Goal: Navigation & Orientation: Go to known website

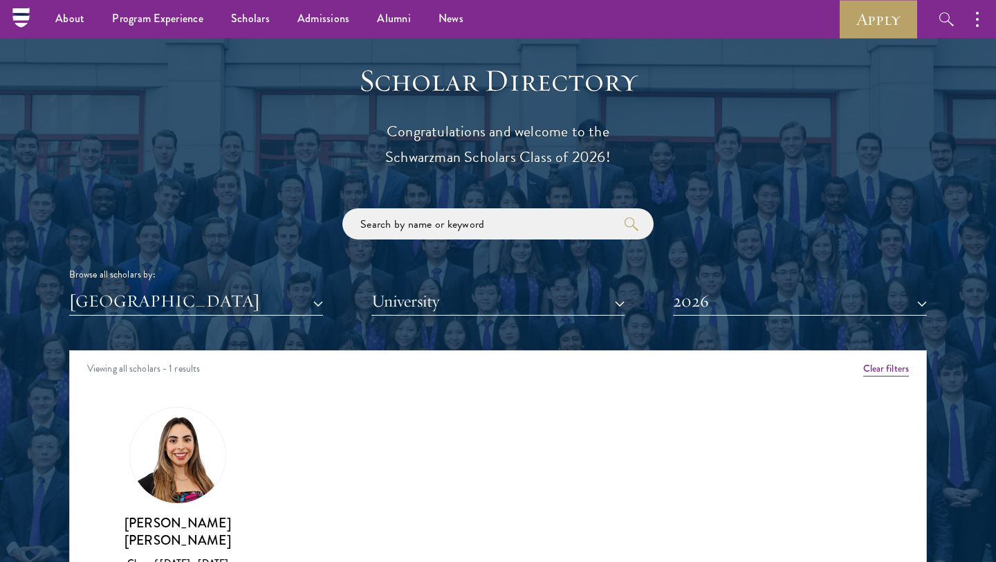
scroll to position [1297, 0]
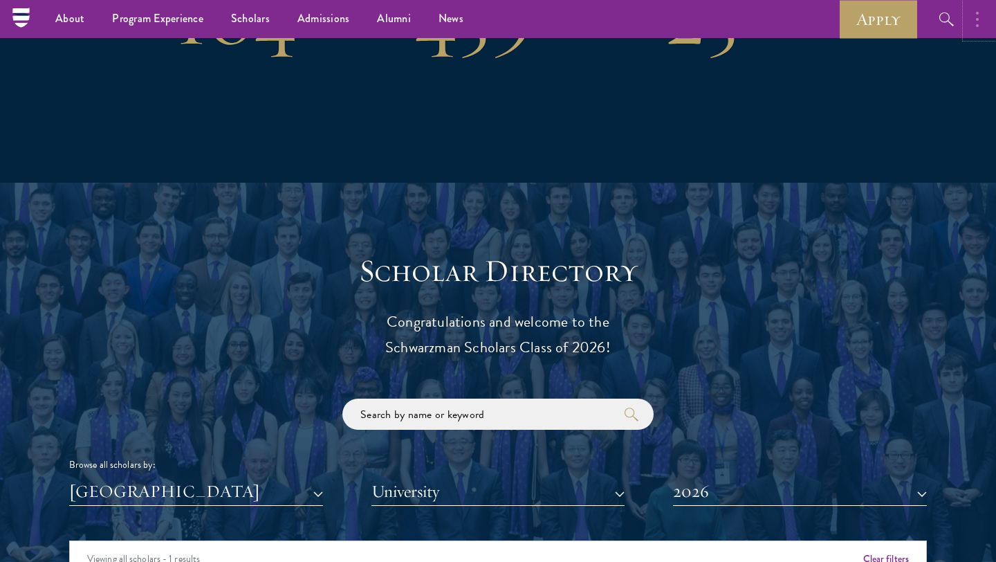
click at [983, 29] on button "button" at bounding box center [981, 19] width 30 height 38
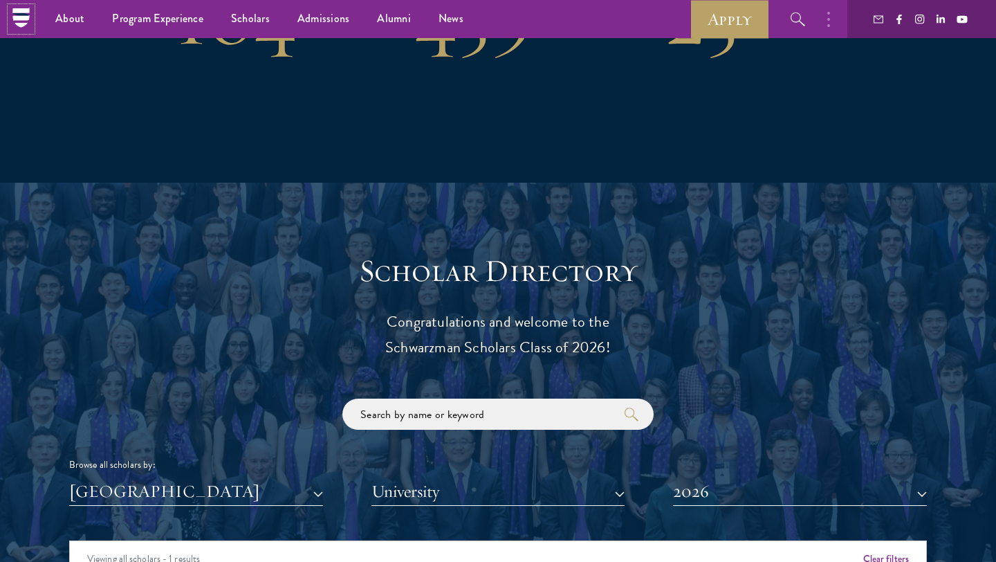
click at [19, 20] on icon at bounding box center [20, 17] width 21 height 21
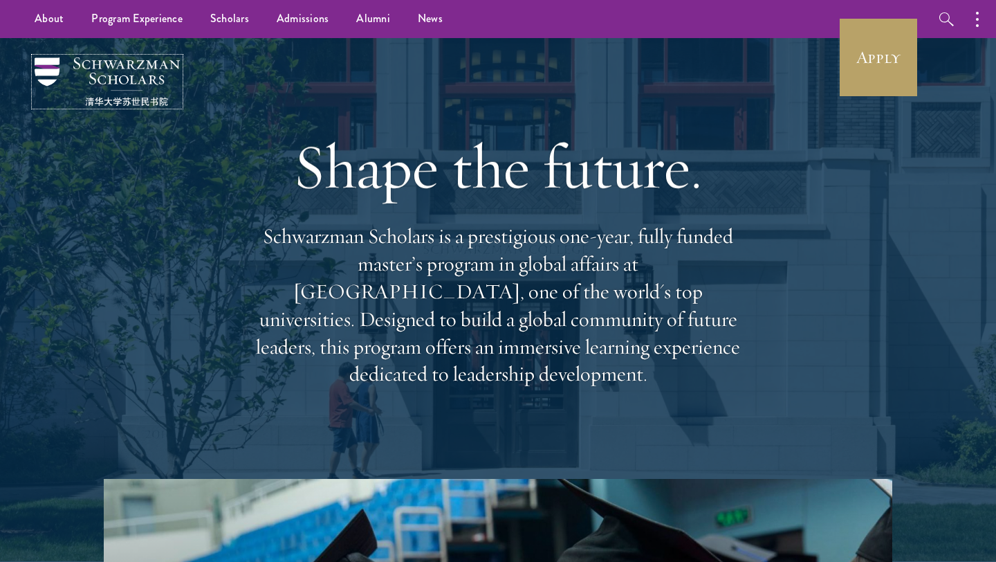
click at [44, 73] on img at bounding box center [107, 81] width 145 height 48
